Goal: Task Accomplishment & Management: Manage account settings

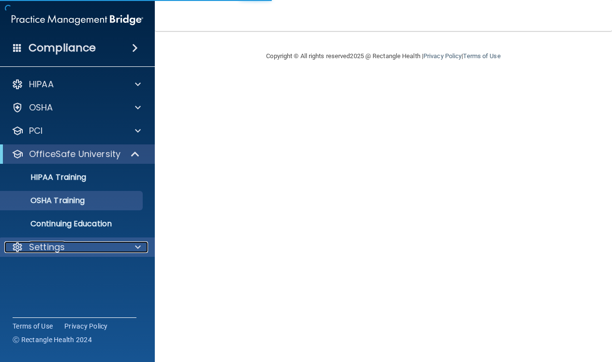
click at [50, 243] on p "Settings" at bounding box center [47, 247] width 36 height 12
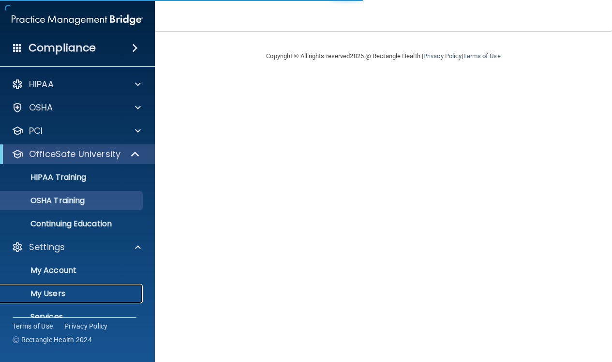
click at [55, 292] on p "My Users" at bounding box center [72, 294] width 132 height 10
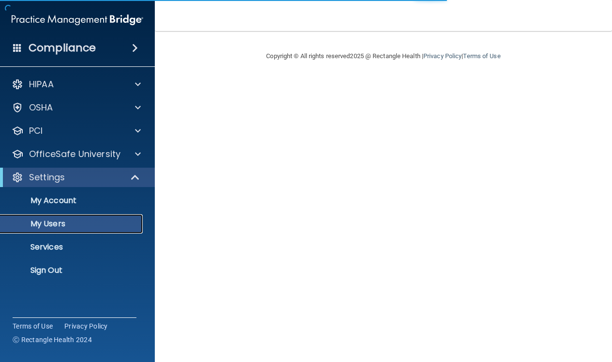
select select "20"
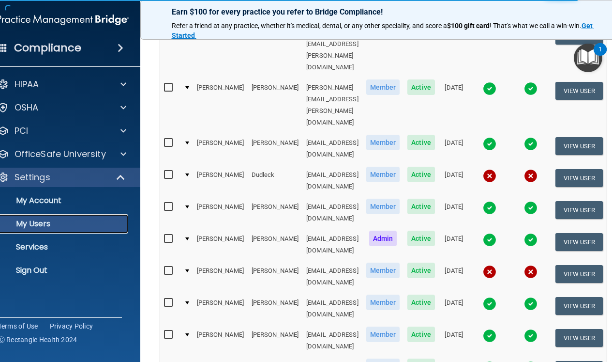
scroll to position [194, 0]
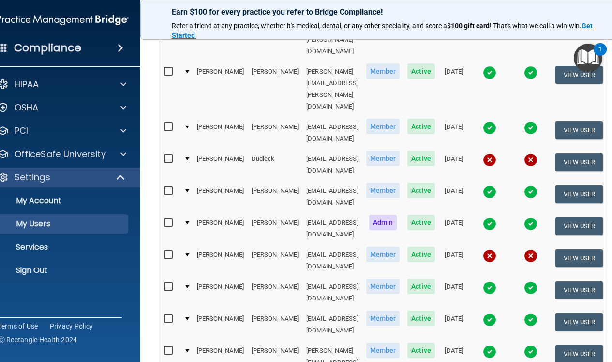
drag, startPoint x: 255, startPoint y: 306, endPoint x: 311, endPoint y: 305, distance: 56.6
copy td "[EMAIL_ADDRESS][DOMAIN_NAME]"
drag, startPoint x: 213, startPoint y: 303, endPoint x: 244, endPoint y: 304, distance: 31.0
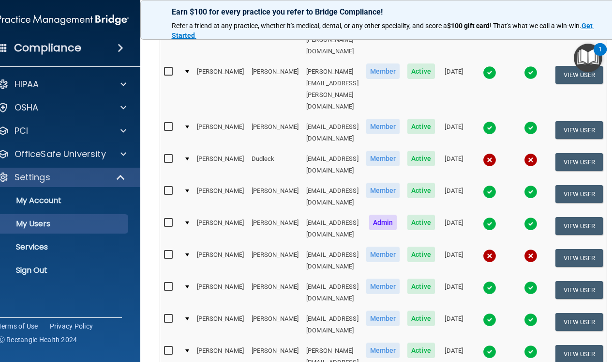
copy td "Ransonette"
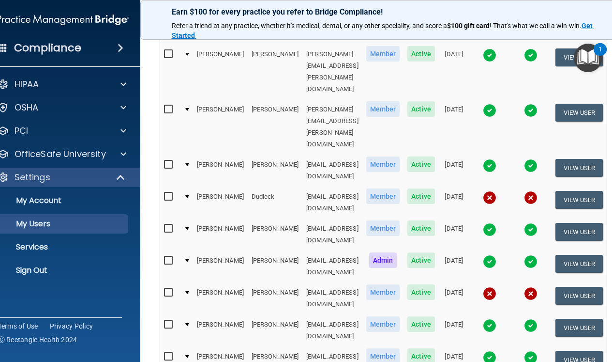
scroll to position [48, 0]
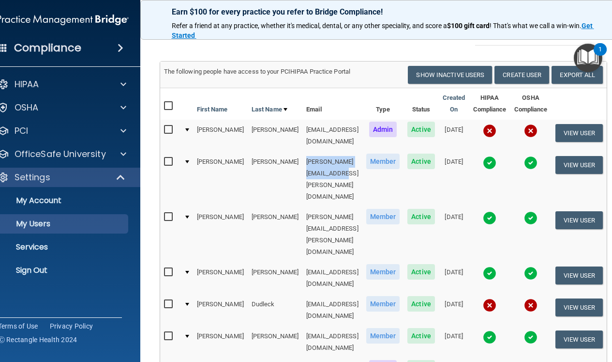
drag, startPoint x: 255, startPoint y: 155, endPoint x: 330, endPoint y: 159, distance: 75.6
click at [330, 159] on td "[PERSON_NAME][EMAIL_ADDRESS][PERSON_NAME][DOMAIN_NAME]" at bounding box center [333, 179] width 60 height 55
copy td "[PERSON_NAME][EMAIL_ADDRESS][PERSON_NAME][DOMAIN_NAME]"
